Goal: Find specific page/section: Find specific page/section

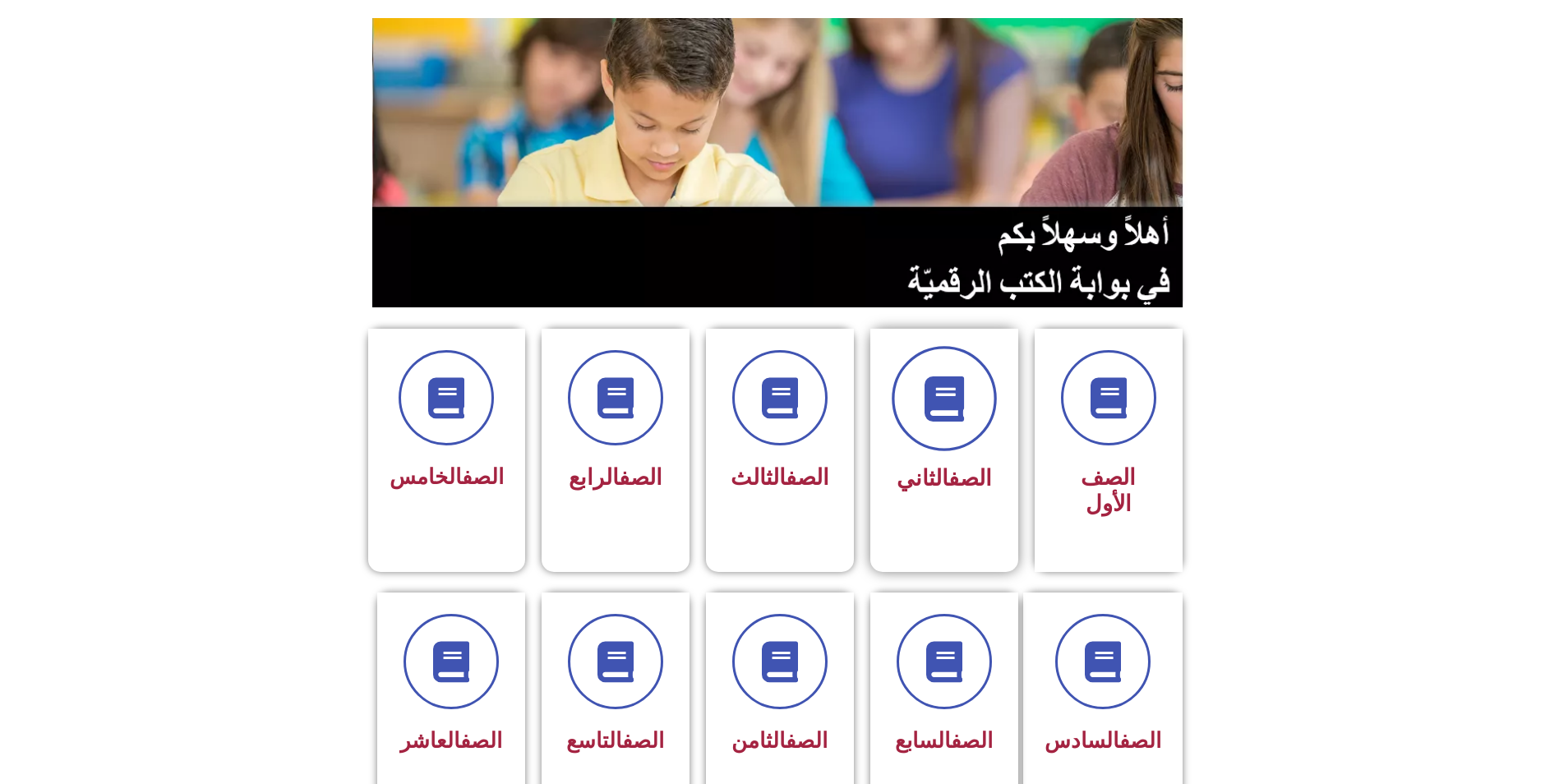
scroll to position [247, 0]
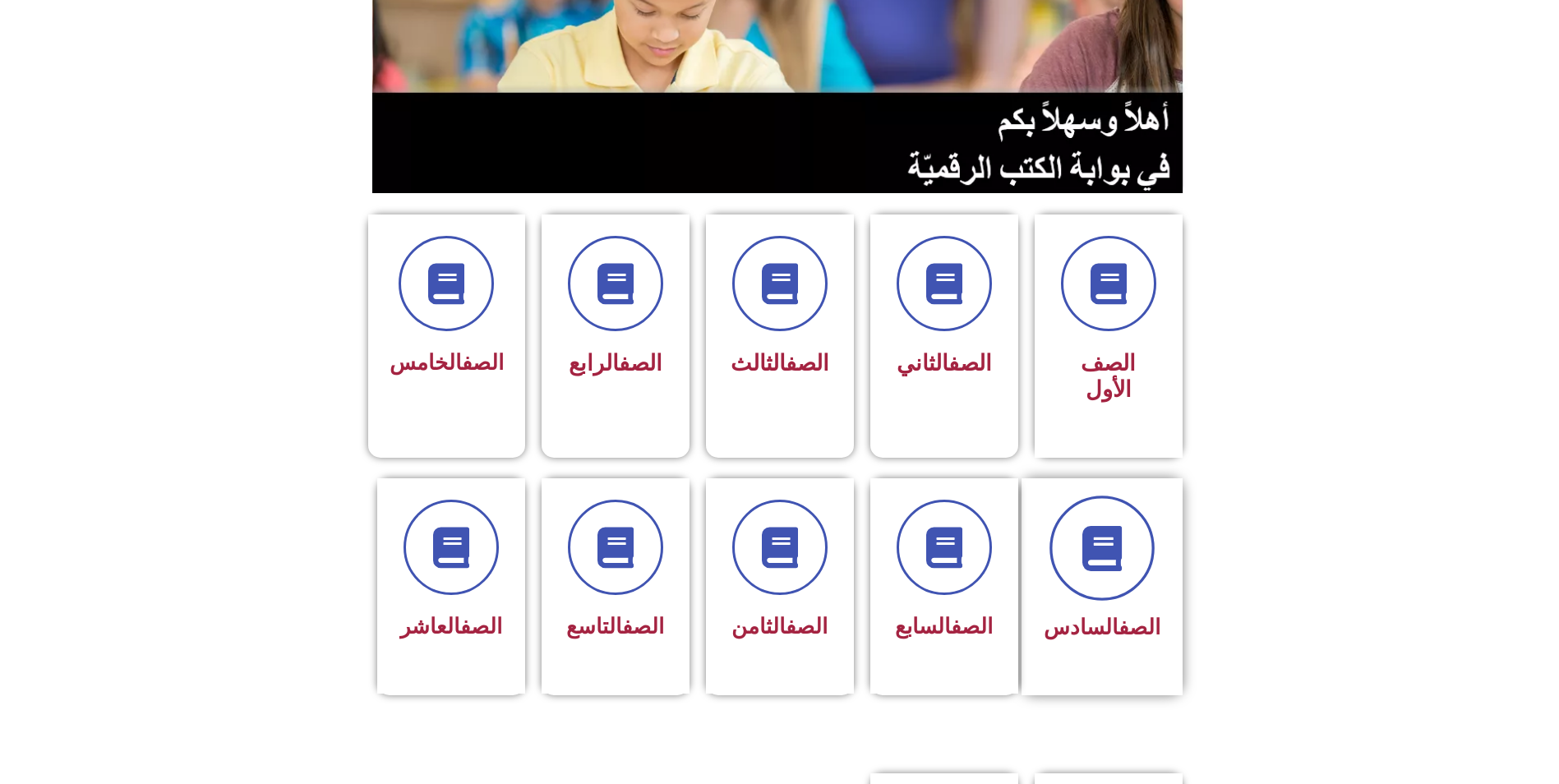
click at [1067, 495] on span at bounding box center [1102, 547] width 105 height 105
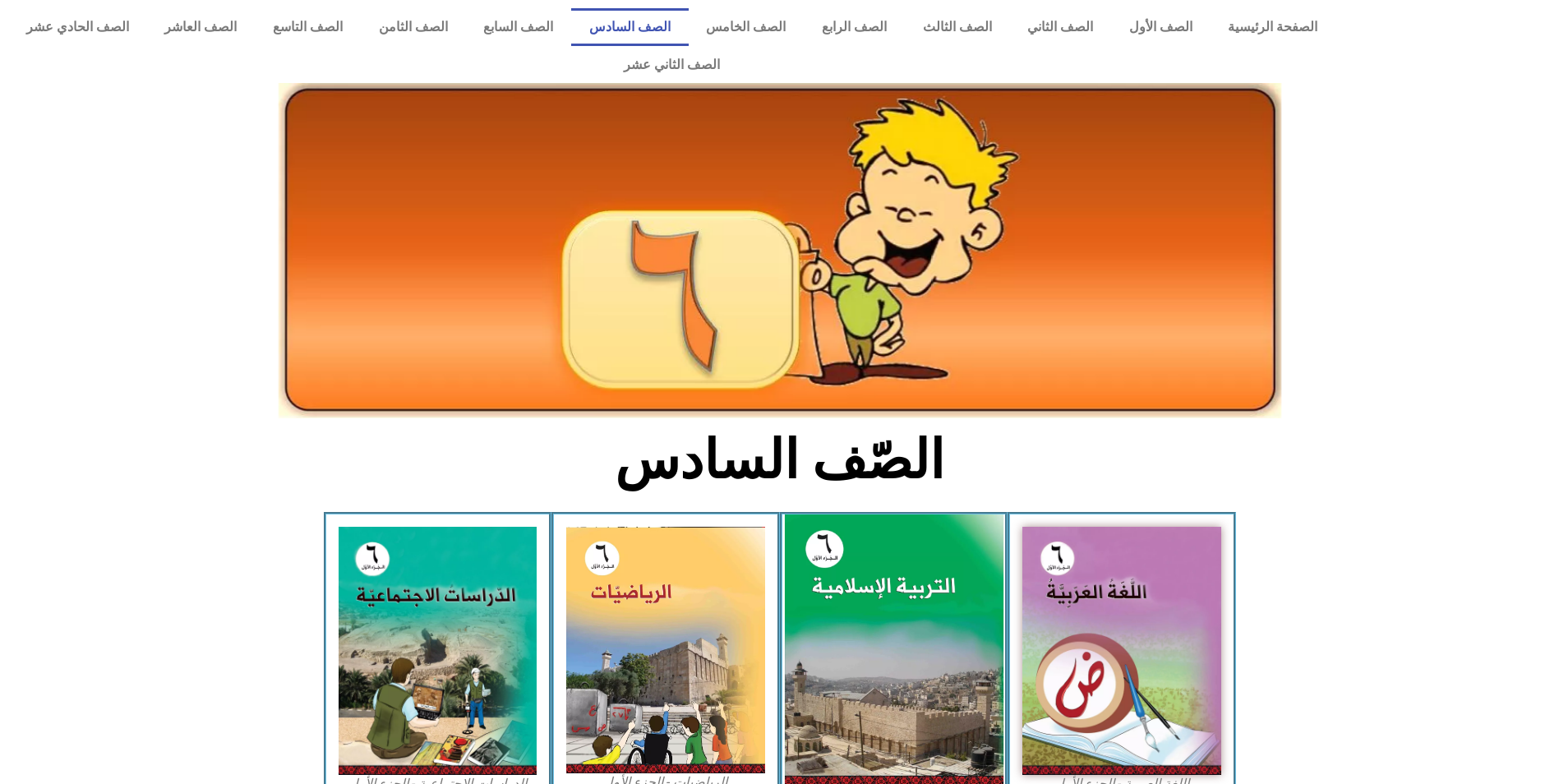
click at [948, 583] on img at bounding box center [893, 650] width 218 height 272
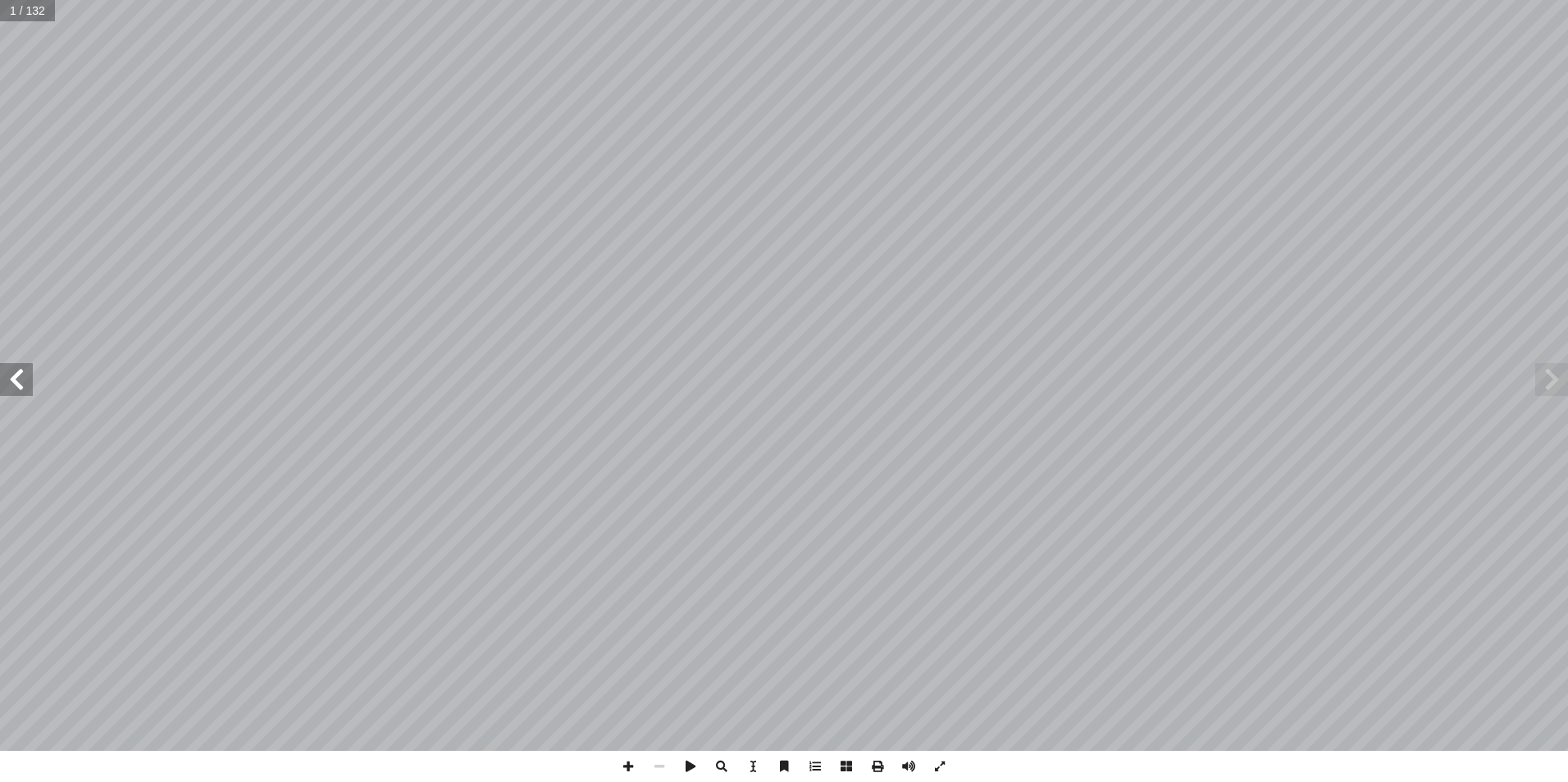
click at [31, 383] on span at bounding box center [16, 380] width 33 height 33
click at [28, 376] on span at bounding box center [16, 380] width 33 height 33
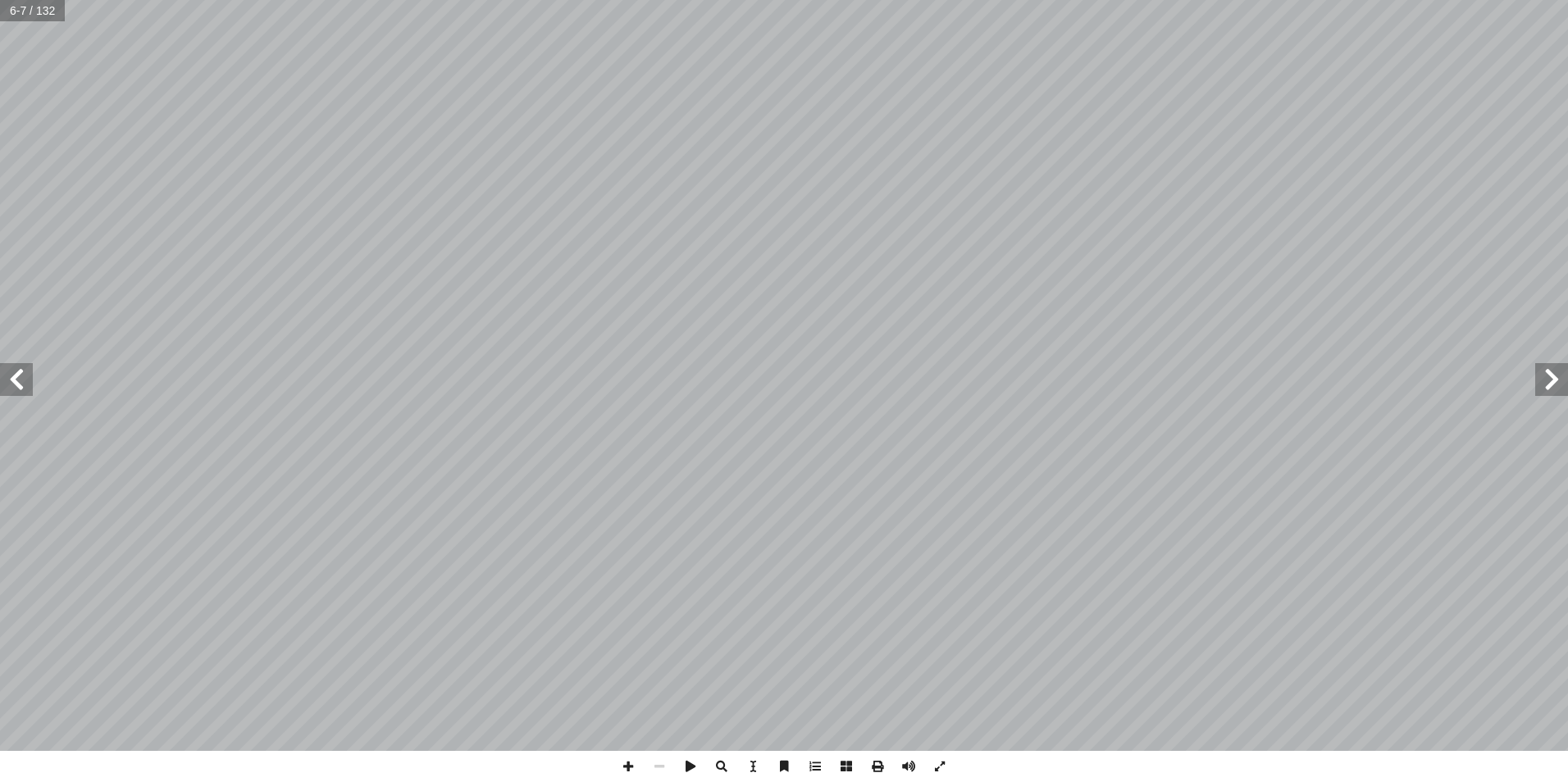
click at [28, 376] on span at bounding box center [16, 380] width 33 height 33
click at [16, 383] on span at bounding box center [16, 380] width 33 height 33
click at [623, 771] on span at bounding box center [628, 766] width 31 height 31
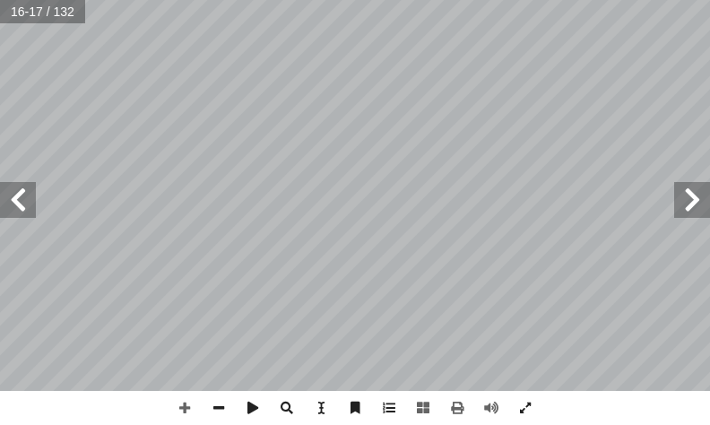
click at [24, 199] on span at bounding box center [18, 200] width 36 height 36
click at [186, 405] on span at bounding box center [185, 408] width 34 height 34
click at [228, 405] on span at bounding box center [219, 408] width 34 height 34
